Goal: Find specific page/section: Find specific page/section

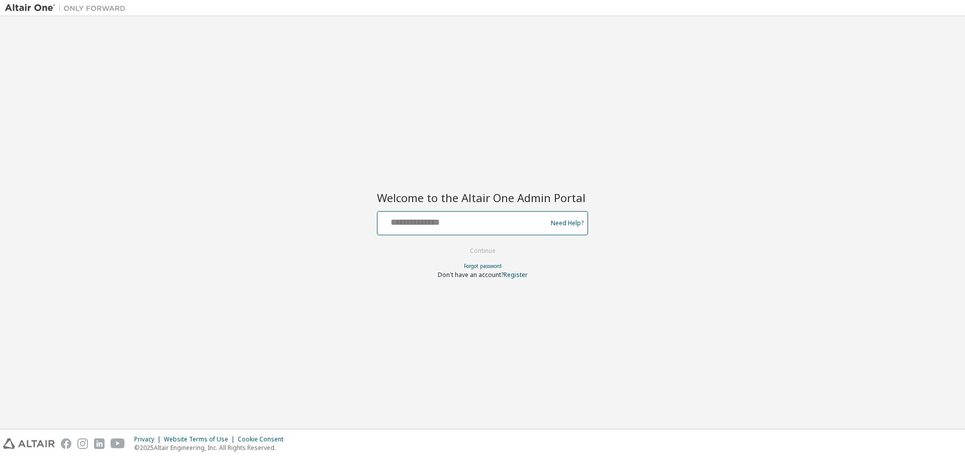
click at [451, 224] on input "text" at bounding box center [463, 221] width 164 height 15
type input "**********"
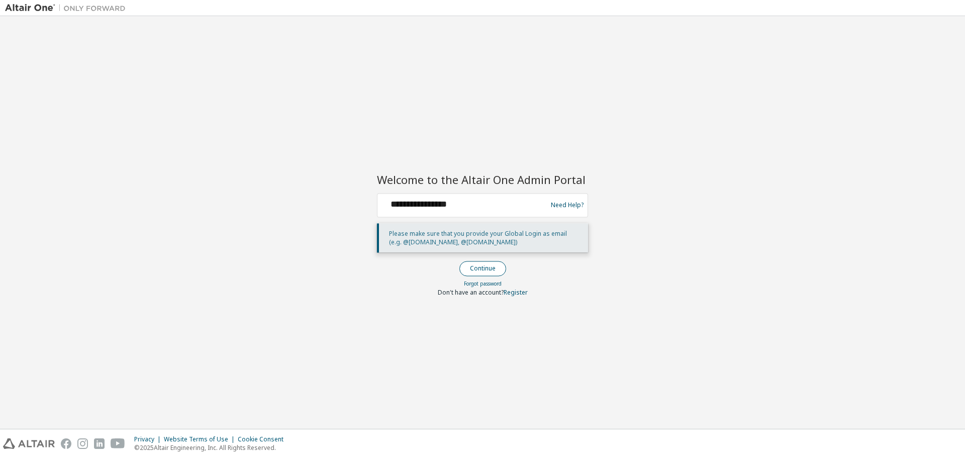
click at [486, 267] on button "Continue" at bounding box center [482, 268] width 47 height 15
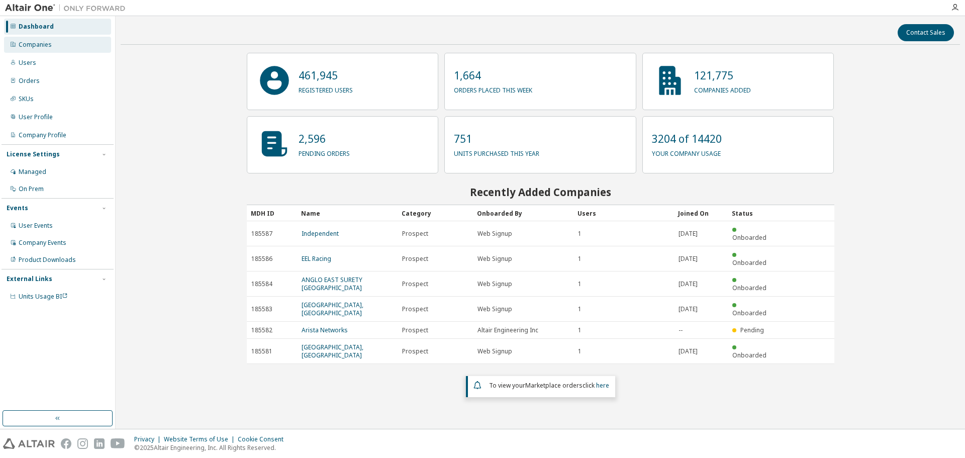
click at [32, 45] on div "Companies" at bounding box center [35, 45] width 33 height 8
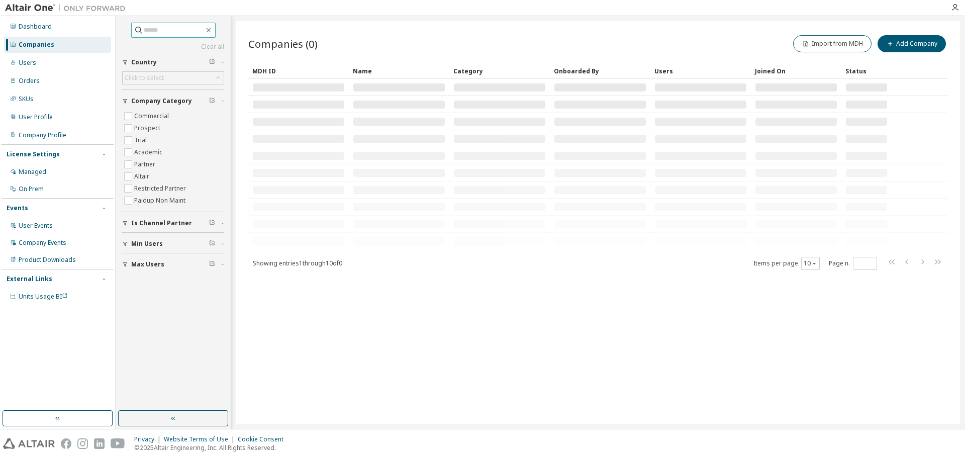
click at [183, 33] on input "text" at bounding box center [174, 30] width 60 height 10
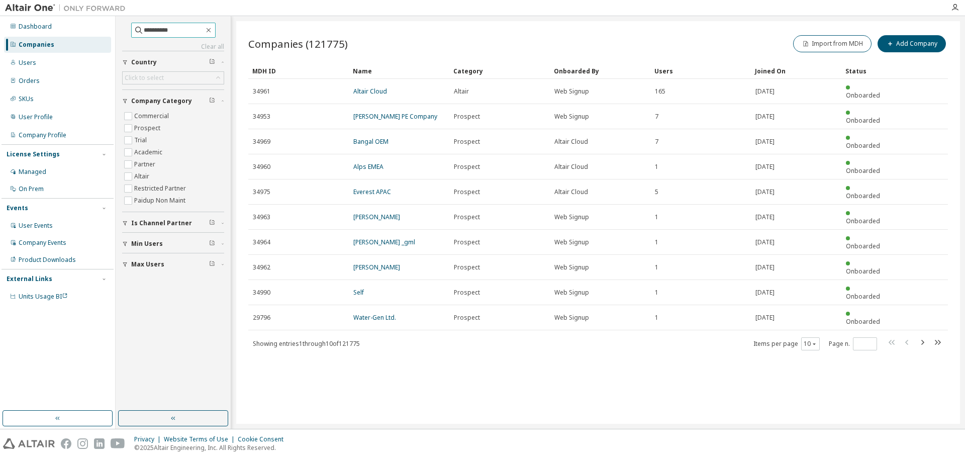
type input "**********"
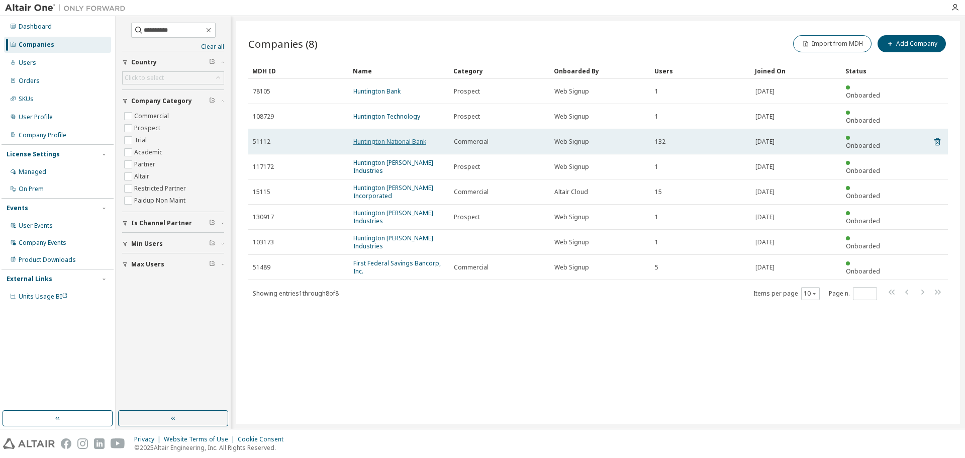
click at [391, 137] on link "Huntington National Bank" at bounding box center [389, 141] width 73 height 9
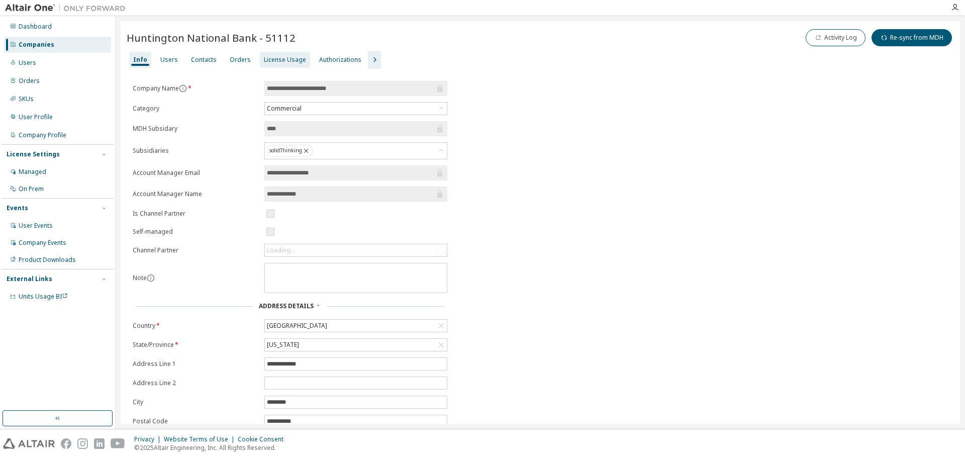
click at [287, 61] on div "License Usage" at bounding box center [285, 60] width 42 height 8
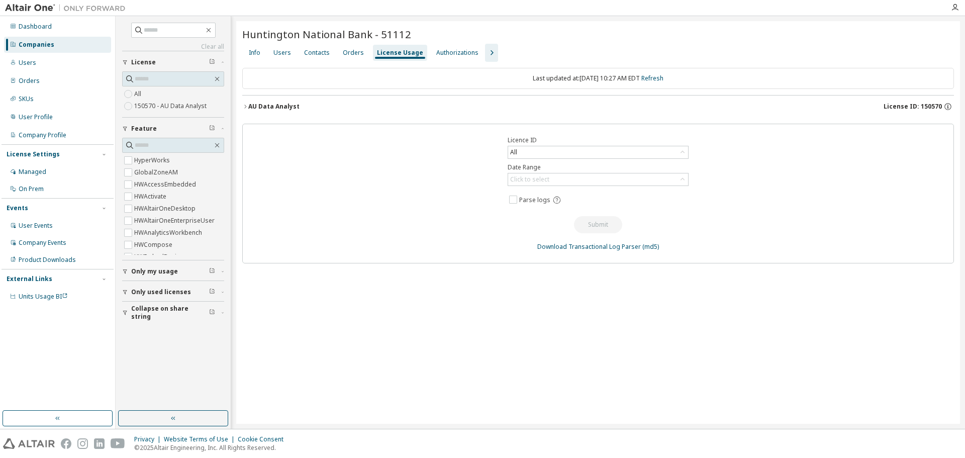
click at [290, 110] on div "AU Data Analyst" at bounding box center [273, 106] width 51 height 8
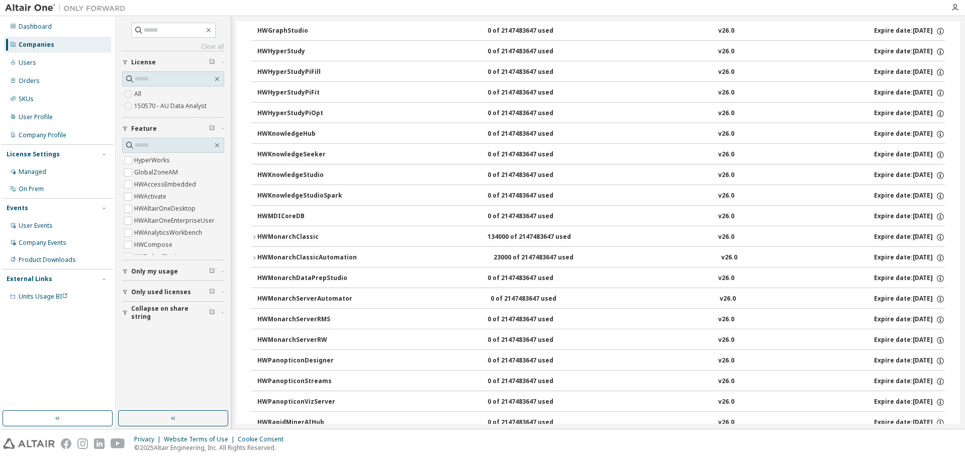
scroll to position [402, 0]
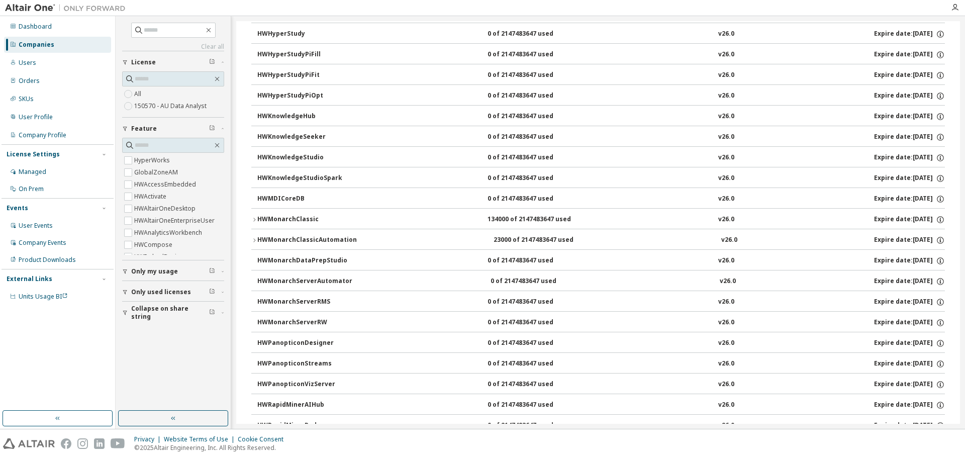
click at [251, 221] on icon "button" at bounding box center [254, 220] width 6 height 6
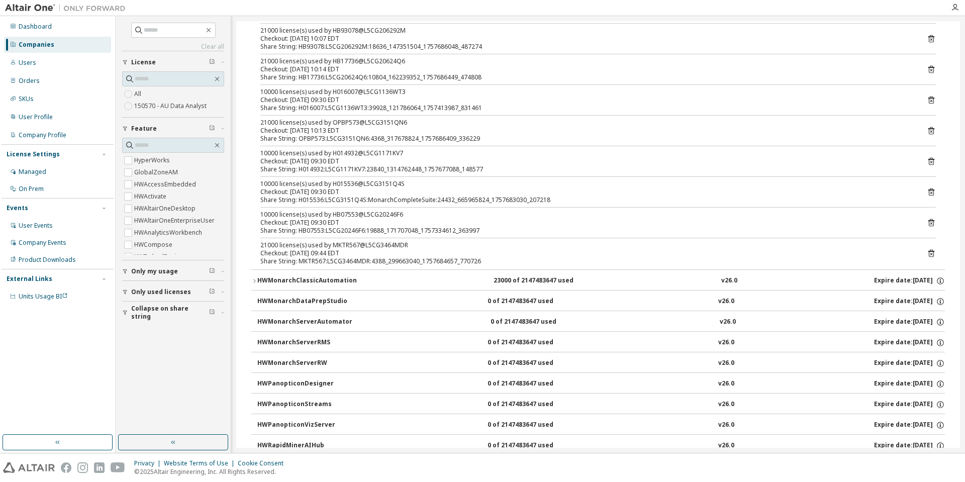
scroll to position [653, 0]
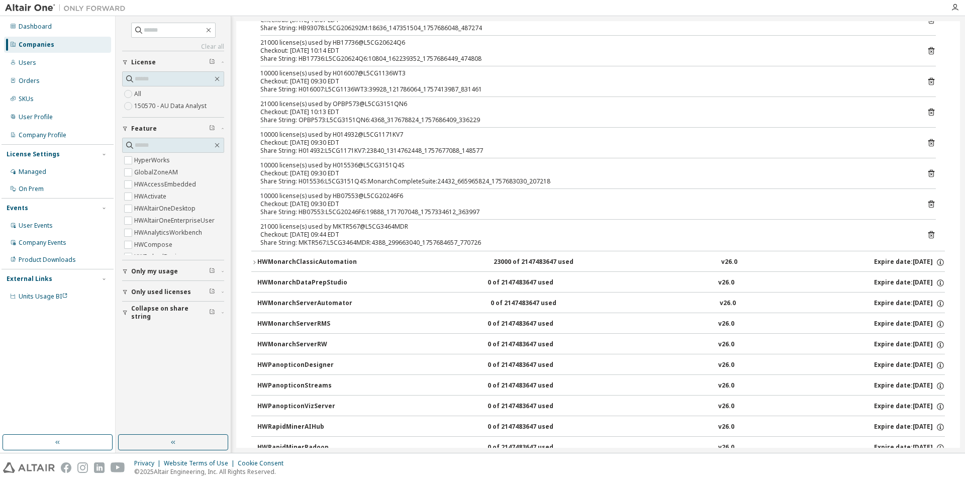
click at [254, 261] on icon "button" at bounding box center [254, 262] width 2 height 4
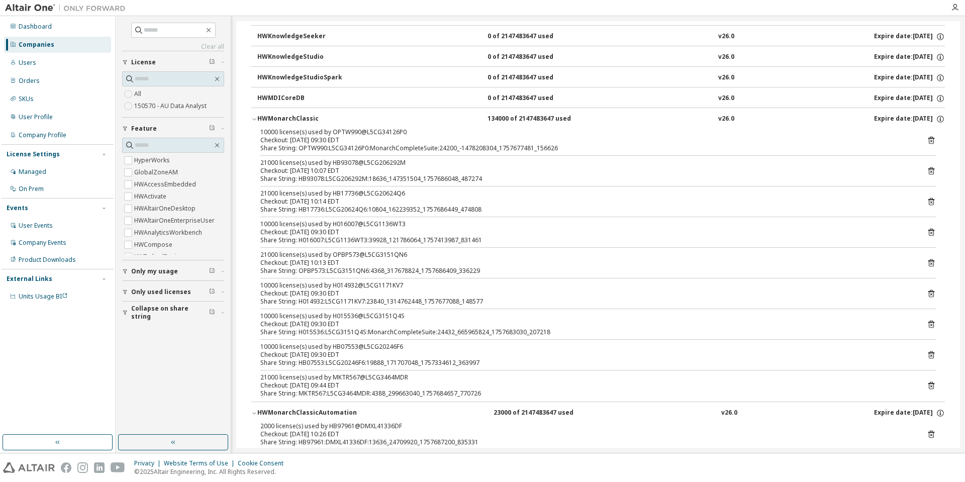
scroll to position [553, 0]
